Goal: Browse casually: Explore the website without a specific task or goal

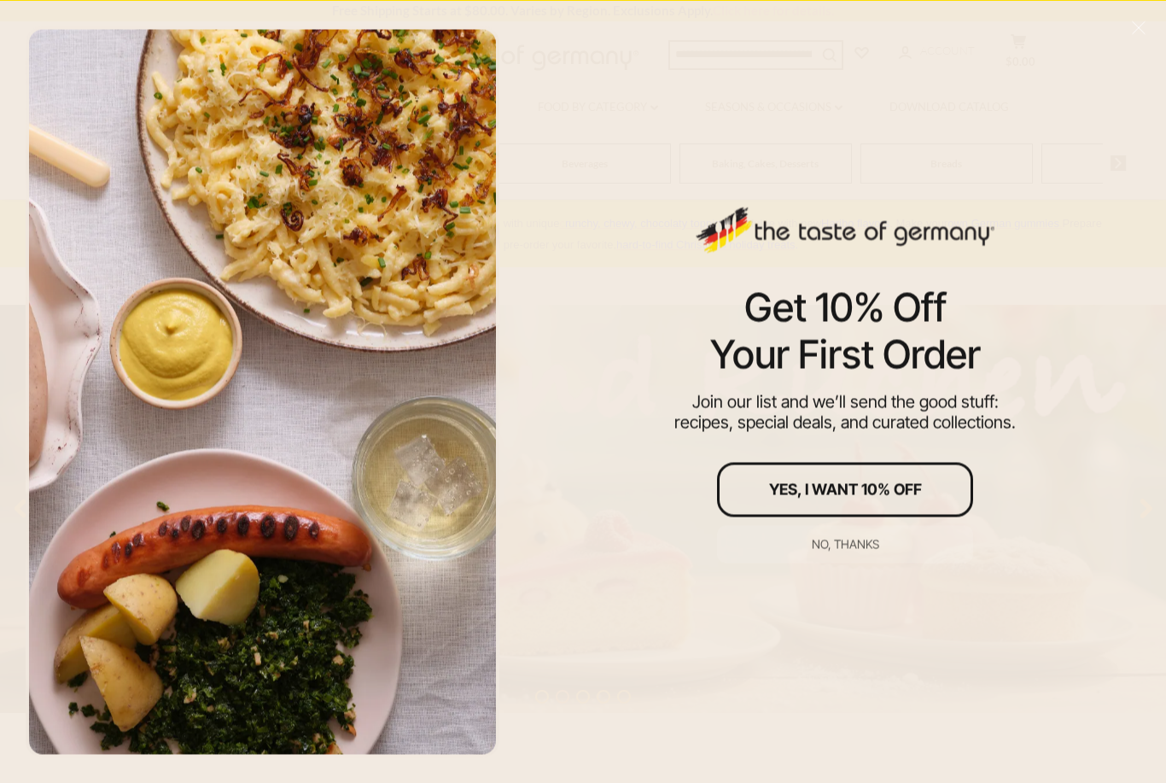
click at [826, 546] on div "No, thanks" at bounding box center [845, 544] width 67 height 12
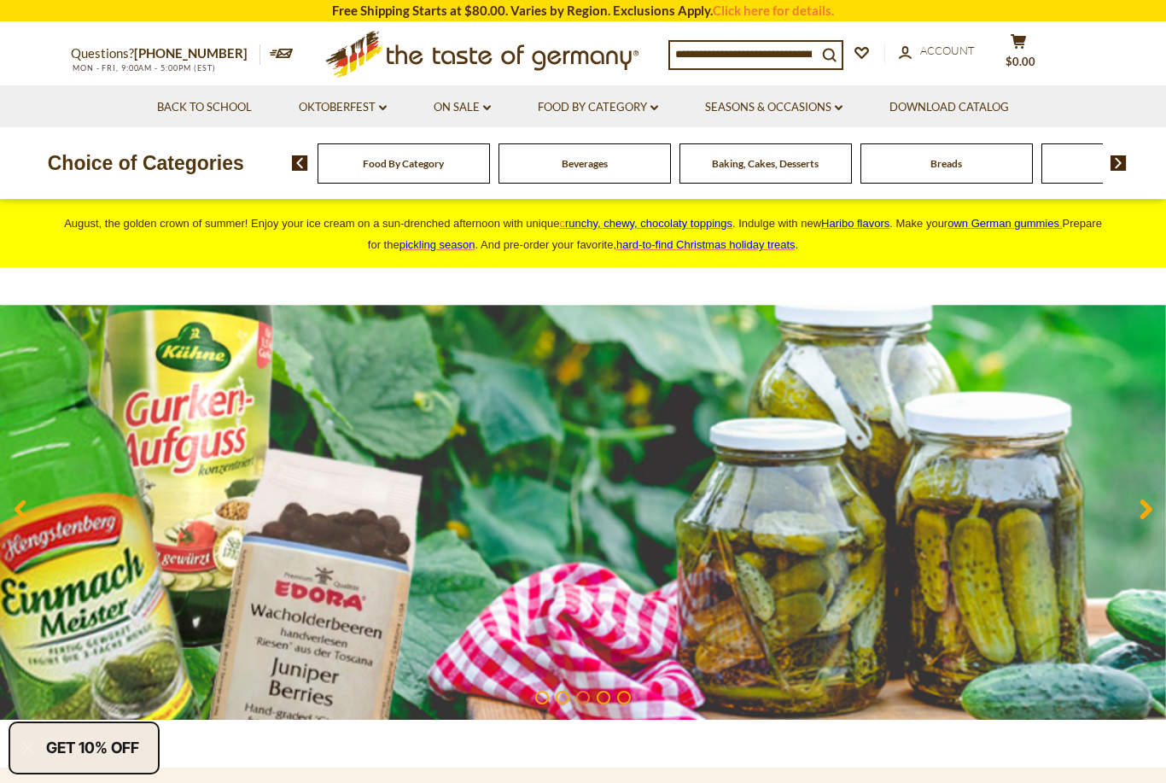
click at [321, 104] on link "Oktoberfest dropdown_arrow" at bounding box center [343, 107] width 88 height 19
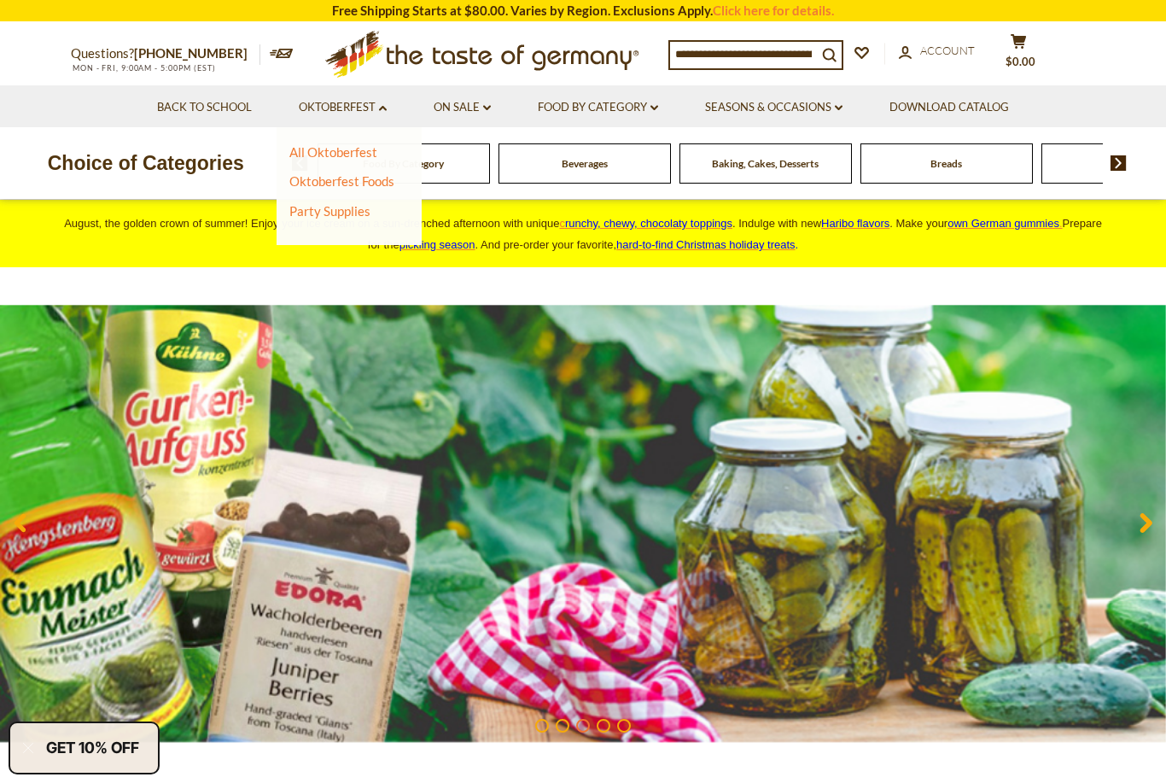
click at [451, 98] on link "On Sale dropdown_arrow" at bounding box center [462, 107] width 57 height 19
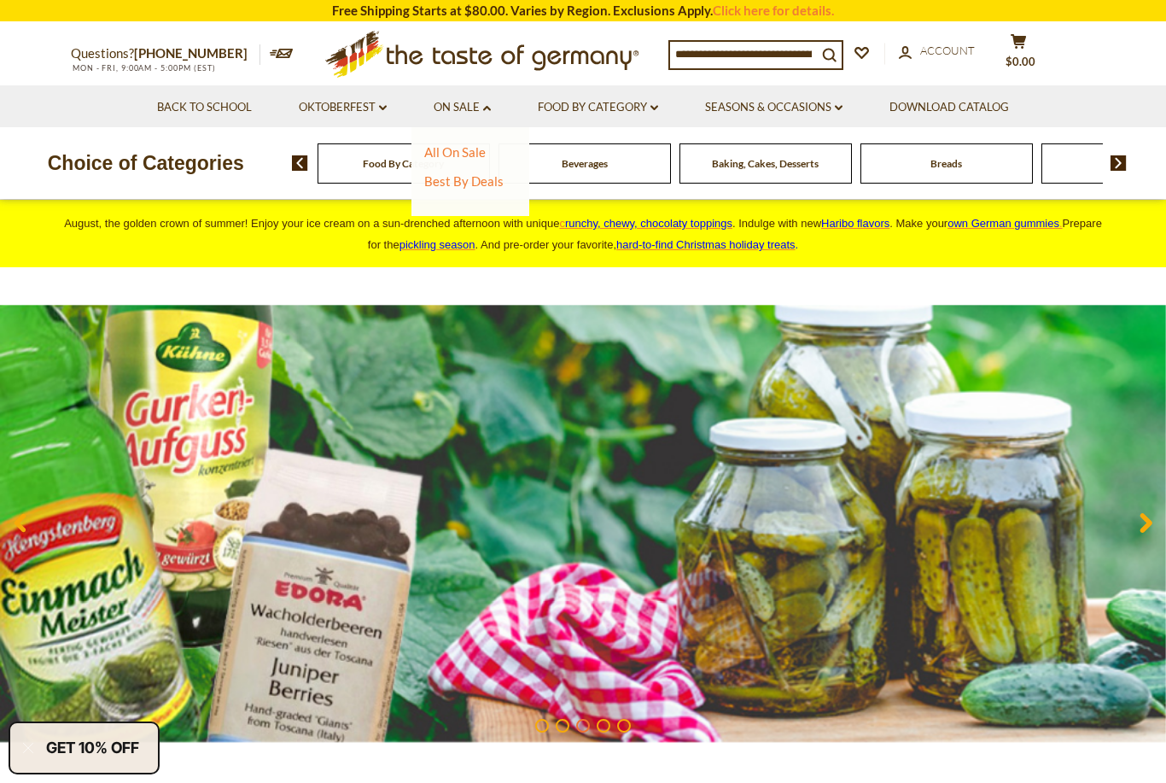
click at [557, 111] on link "Food By Category dropdown_arrow" at bounding box center [598, 107] width 120 height 19
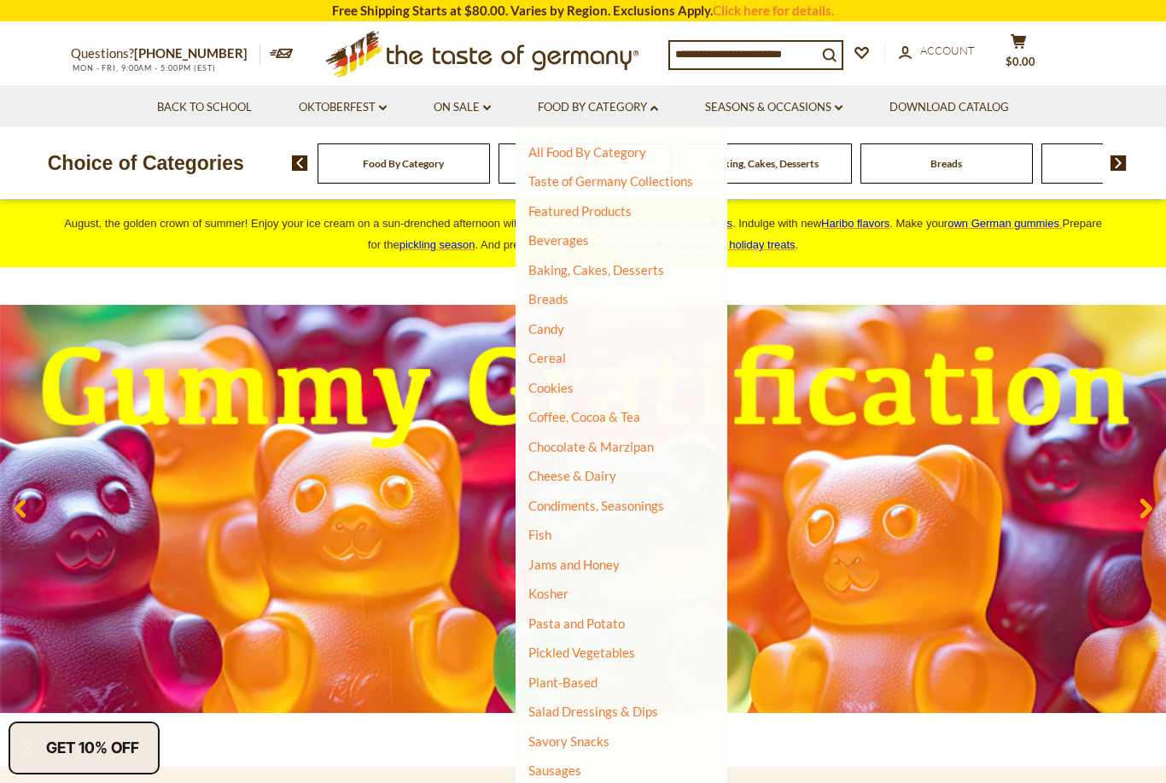
click at [534, 325] on link "Candy" at bounding box center [546, 328] width 36 height 15
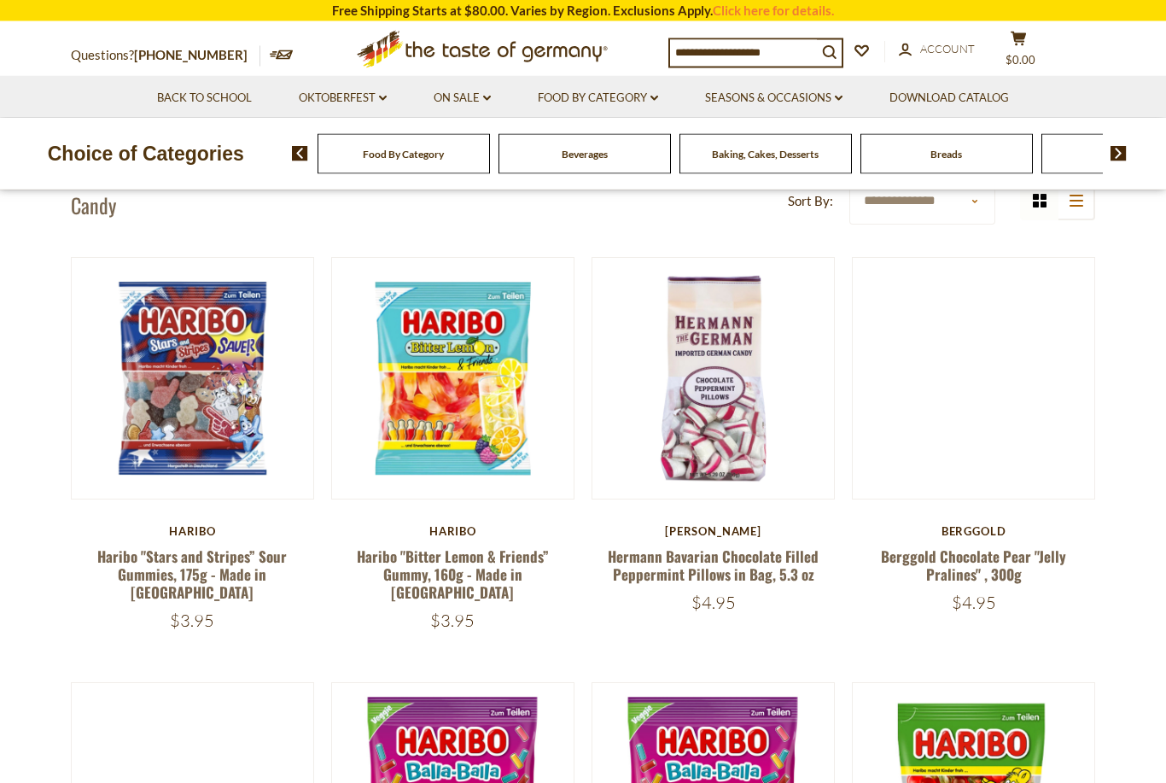
scroll to position [414, 0]
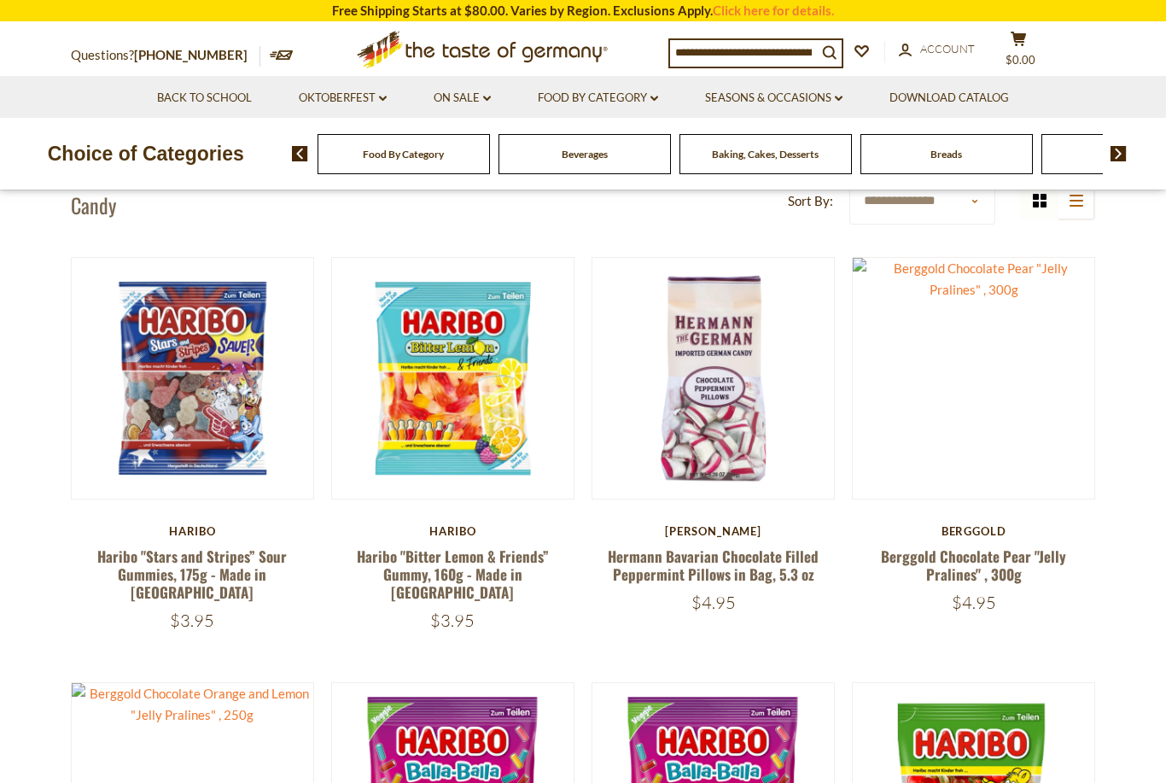
click at [435, 87] on button "Quick View" at bounding box center [452, 68] width 115 height 38
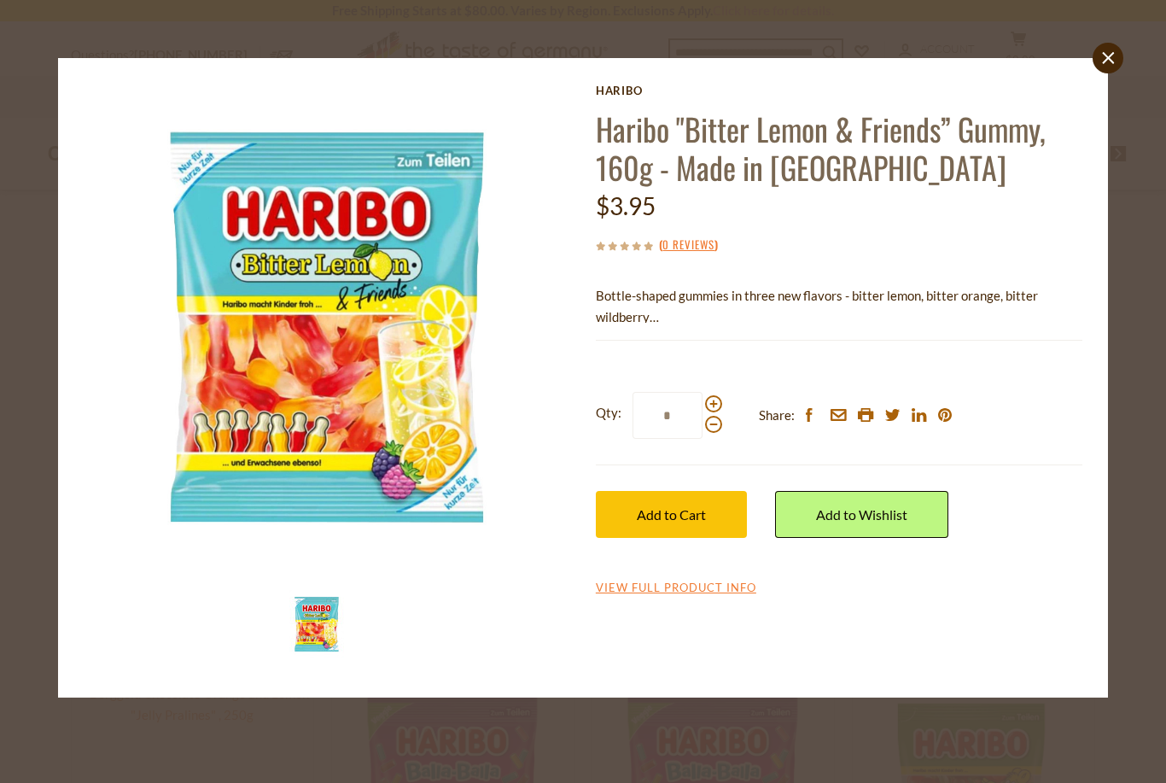
click at [55, 306] on div "close Haribo Haribo "Bitter Lemon & Friends” Gummy, 160g - Made in Germany $3.9…" at bounding box center [583, 391] width 1166 height 783
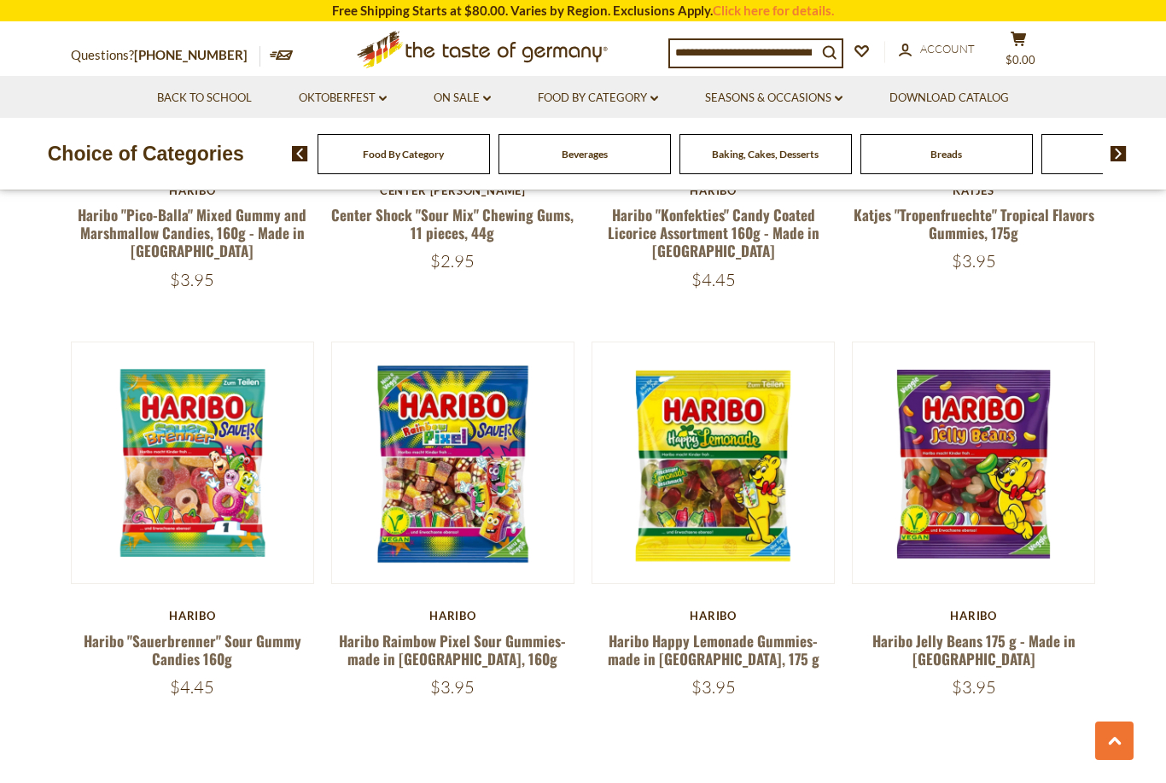
scroll to position [3737, 0]
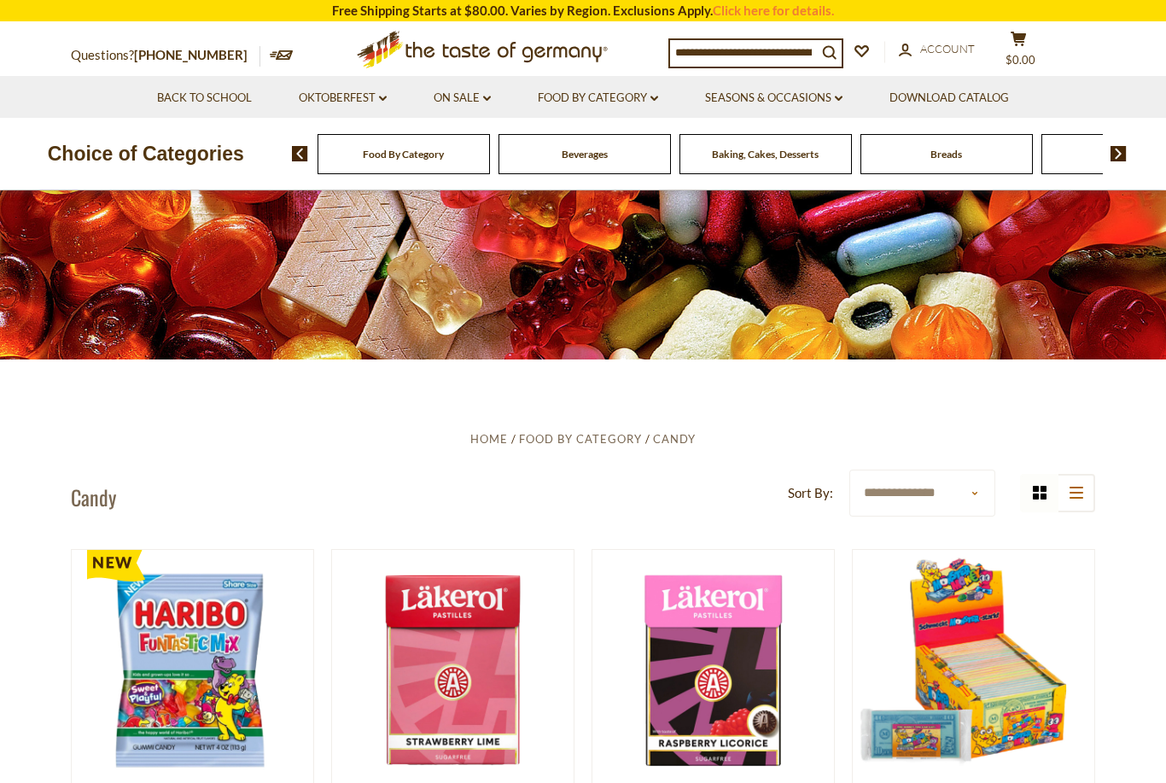
scroll to position [0, 0]
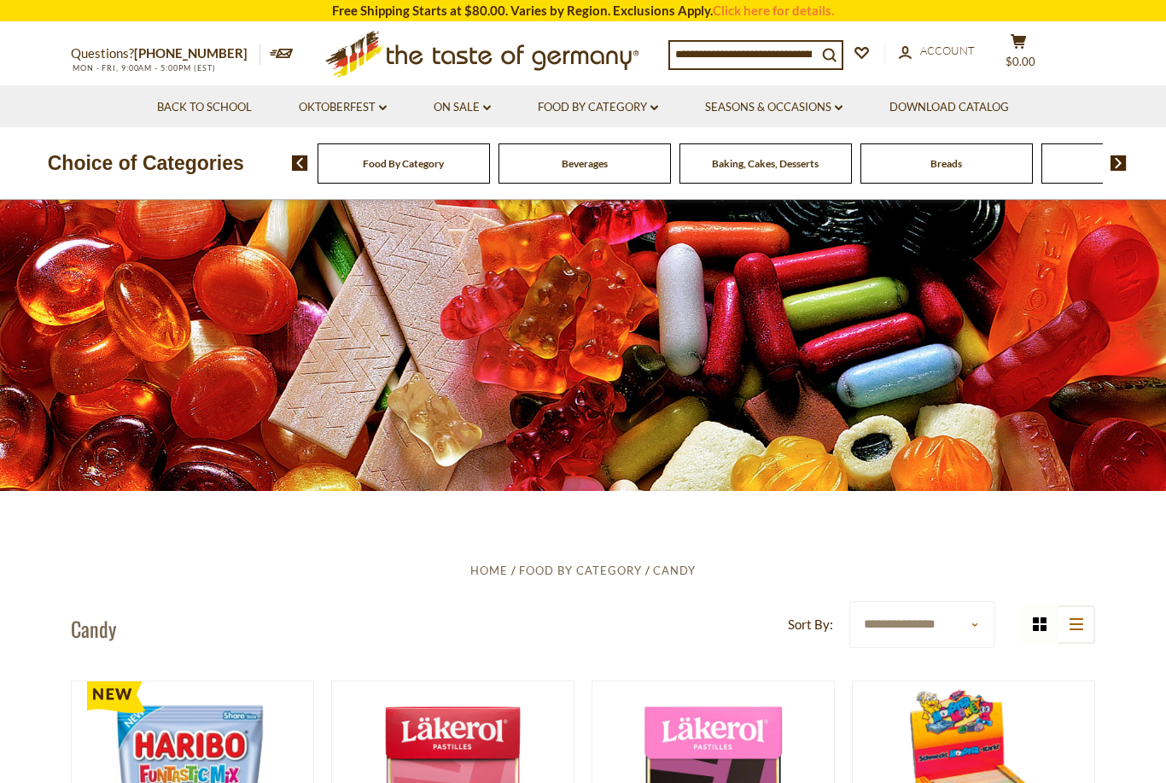
click at [490, 164] on div "Cereal" at bounding box center [404, 163] width 172 height 40
click at [768, 158] on div "Food By Category Beverages Baking, Cakes, Desserts Breads Candy Cereal Cookies …" at bounding box center [408, 163] width 3439 height 40
click at [575, 108] on link "Food By Category dropdown_arrow" at bounding box center [598, 107] width 120 height 19
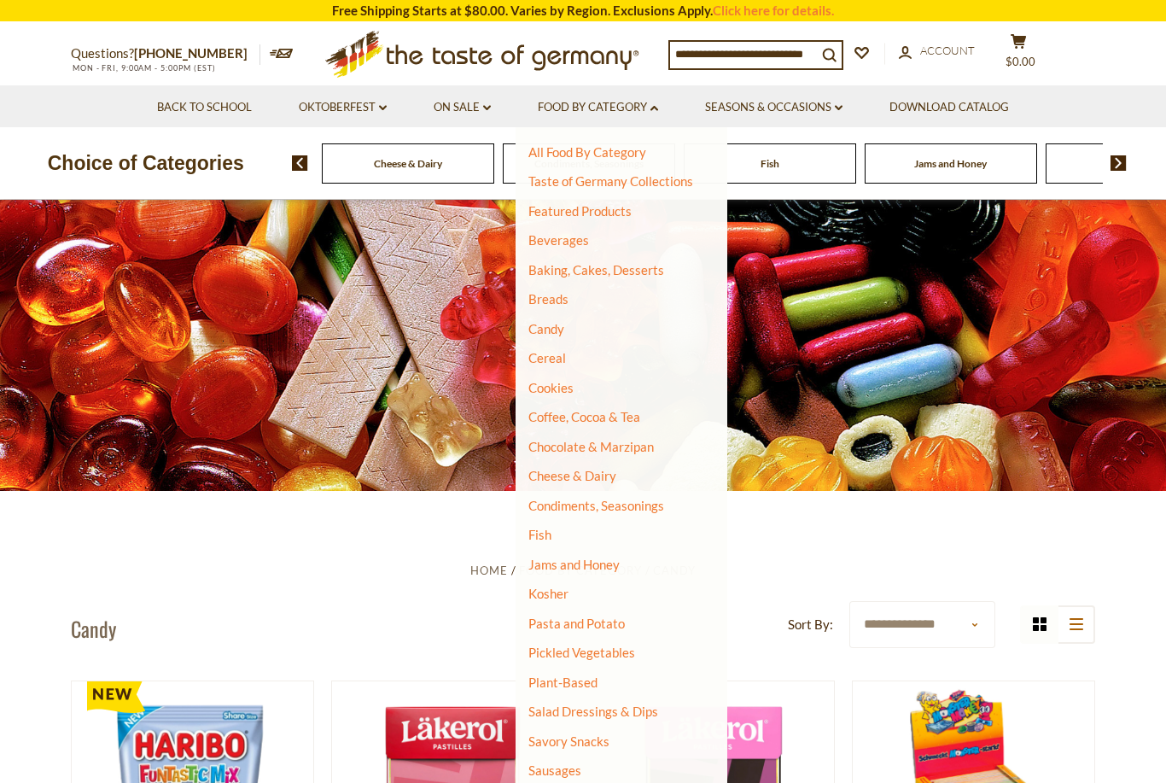
click at [536, 381] on link "Cookies" at bounding box center [550, 387] width 45 height 15
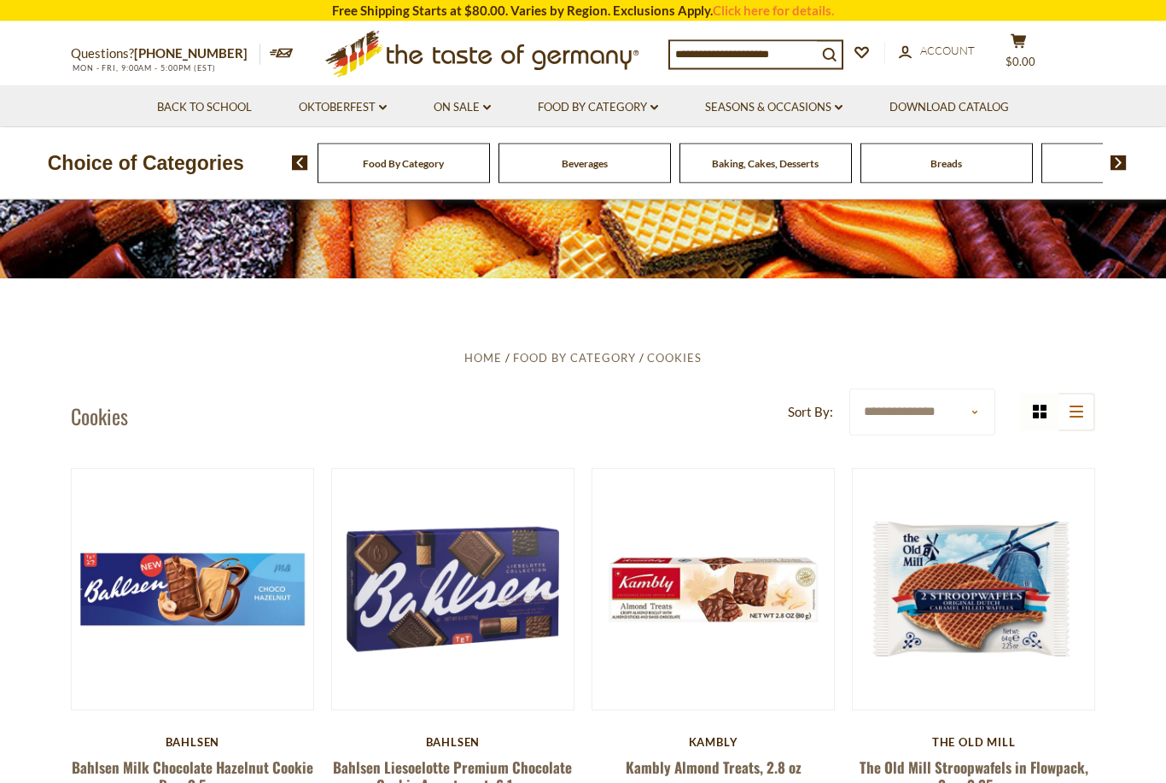
scroll to position [213, 0]
click at [900, 416] on select "**********" at bounding box center [922, 411] width 146 height 47
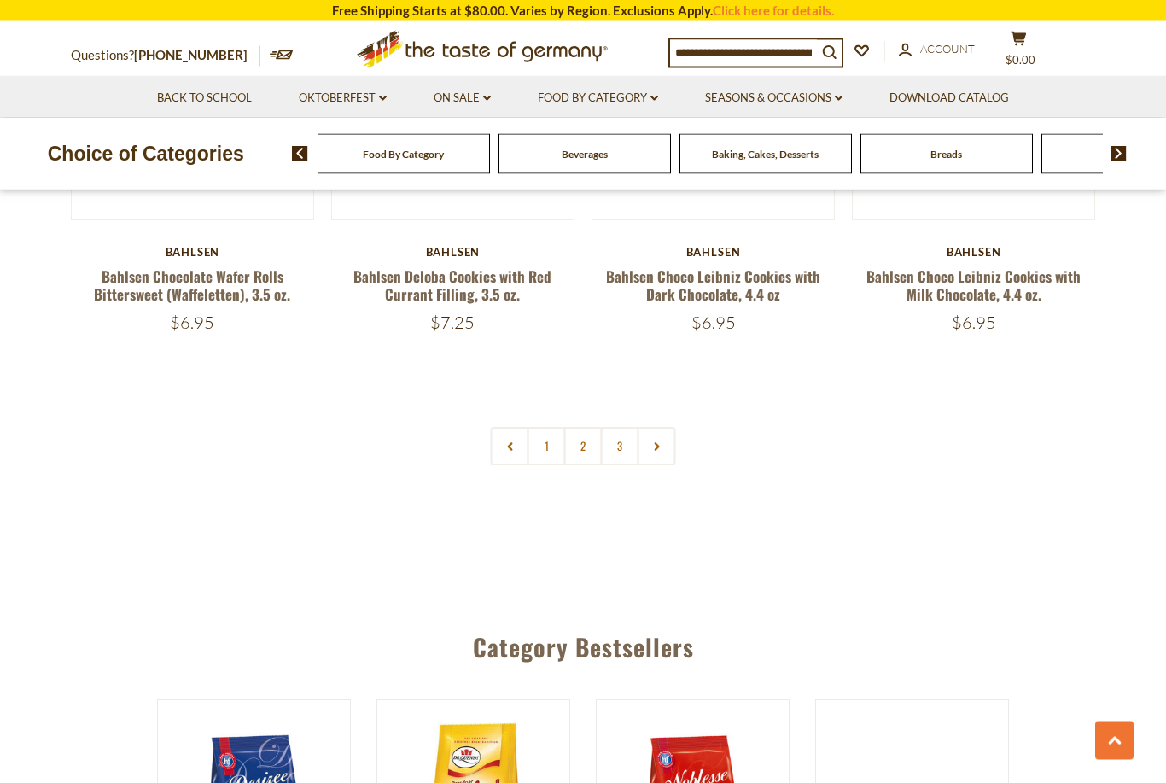
scroll to position [4004, 0]
click at [585, 454] on link "2" at bounding box center [583, 446] width 38 height 38
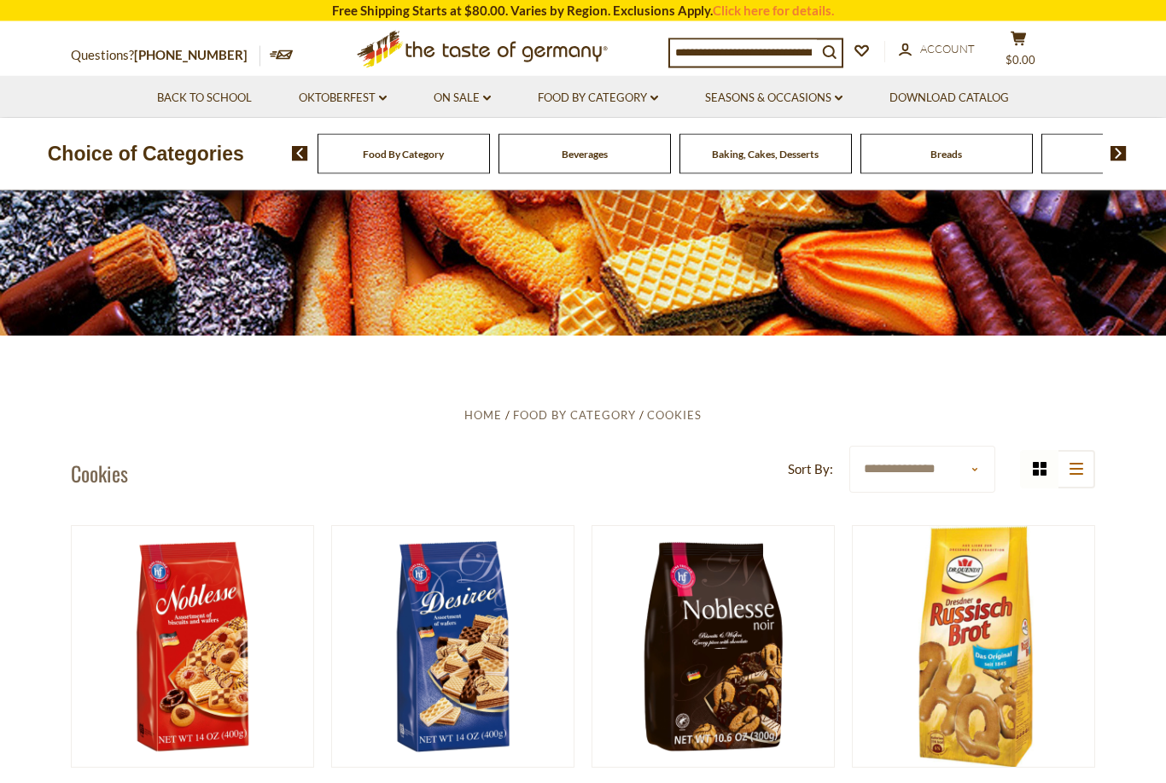
scroll to position [0, 0]
